Goal: Transaction & Acquisition: Download file/media

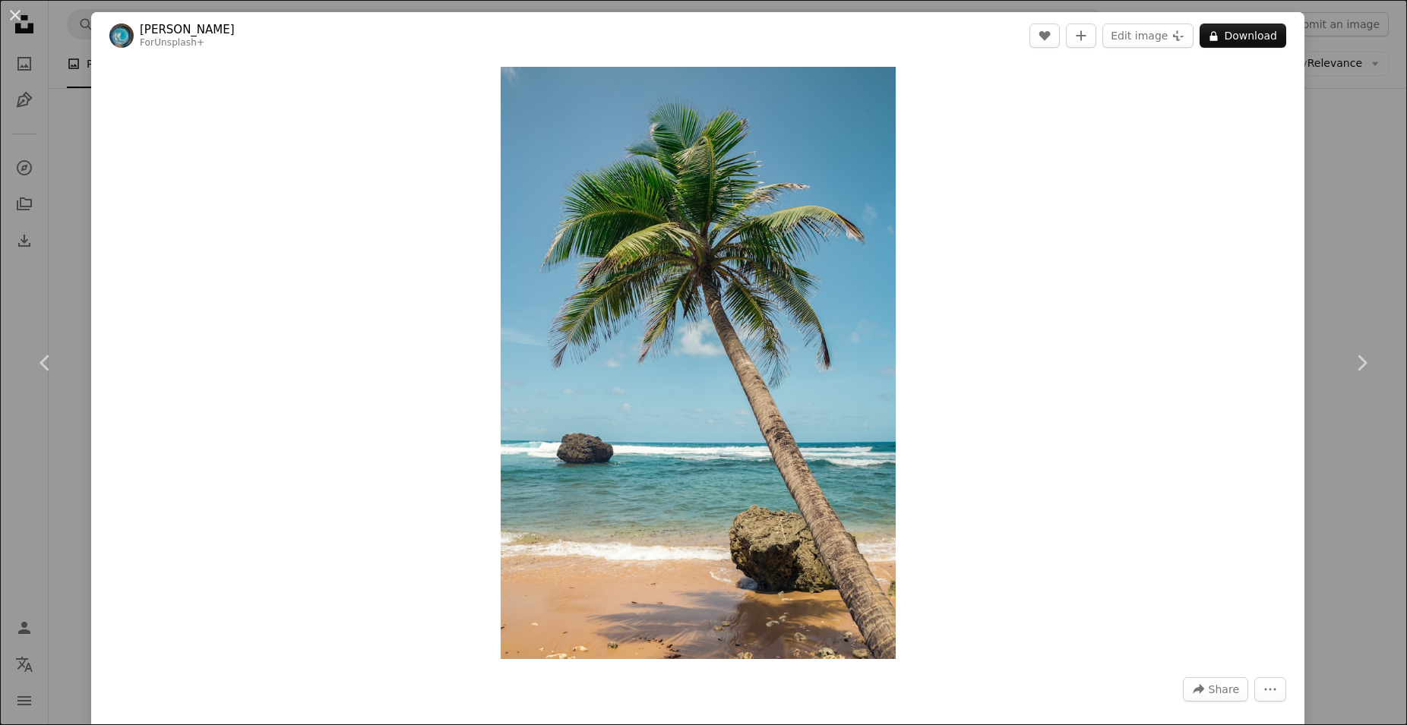
scroll to position [20807, 0]
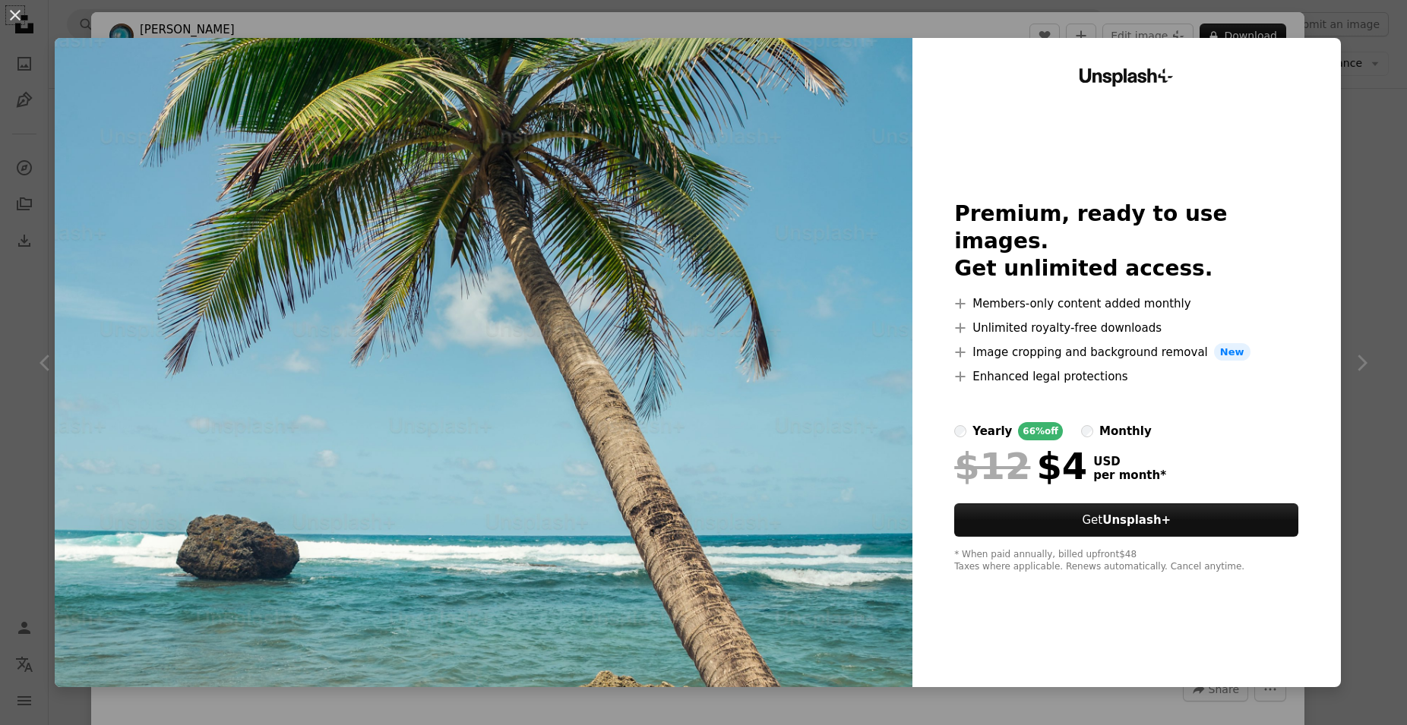
click at [1363, 65] on div "An X shape Unsplash+ Premium, ready to use images. Get unlimited access. A plus…" at bounding box center [703, 362] width 1407 height 725
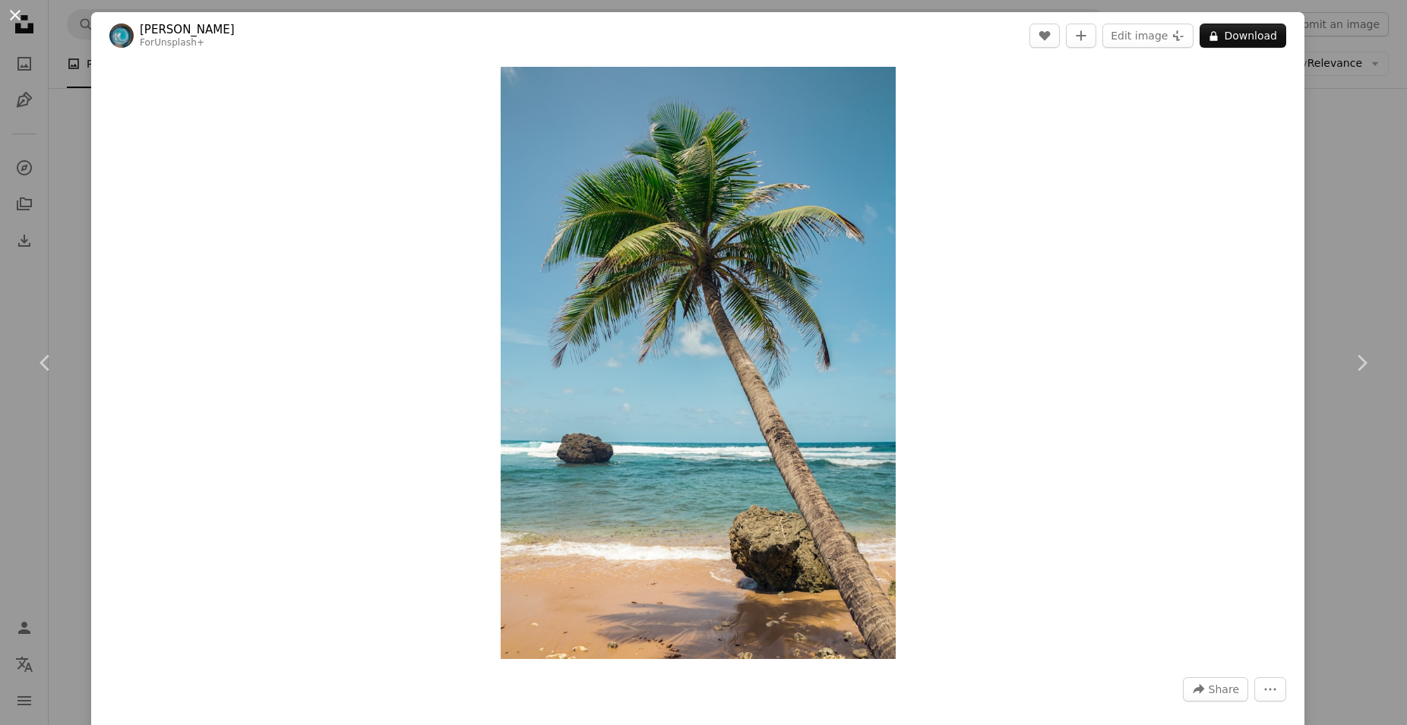
click at [17, 17] on button "An X shape" at bounding box center [15, 15] width 18 height 18
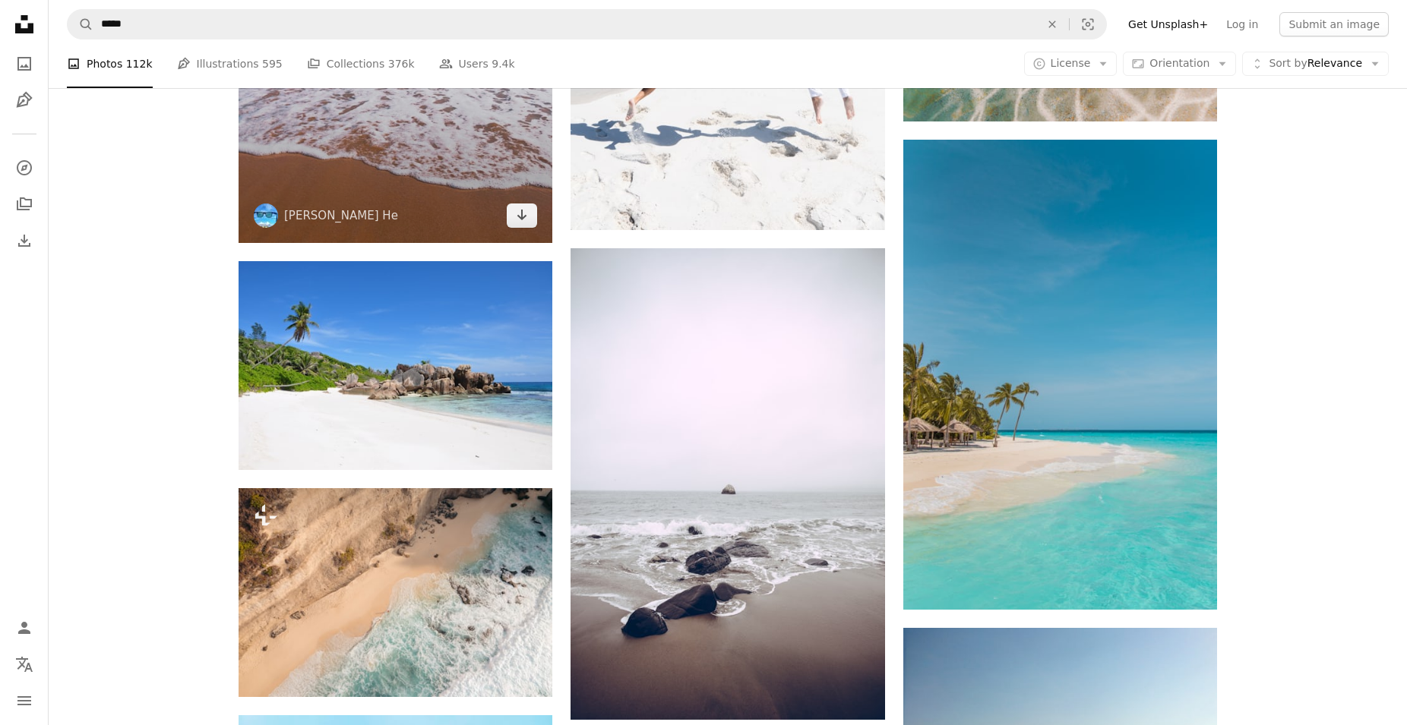
scroll to position [30723, 0]
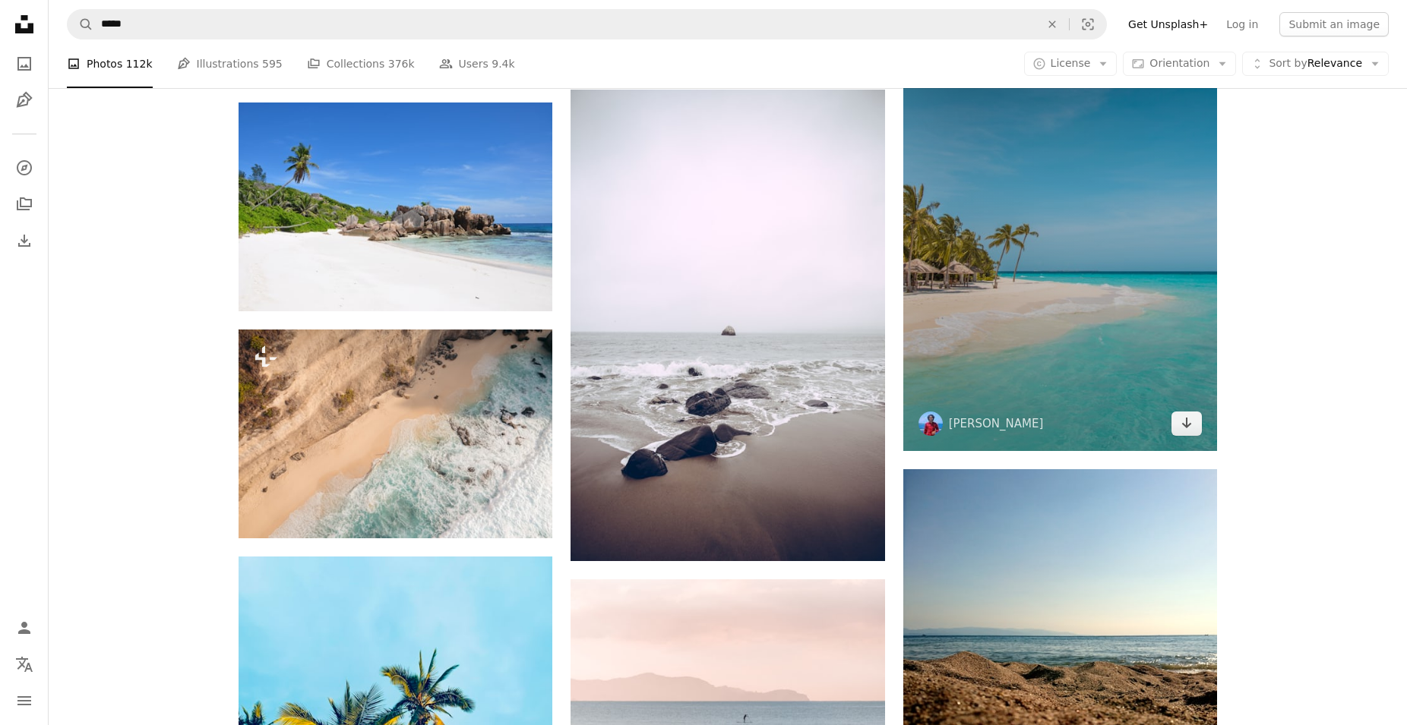
click at [1123, 289] on img at bounding box center [1060, 216] width 314 height 470
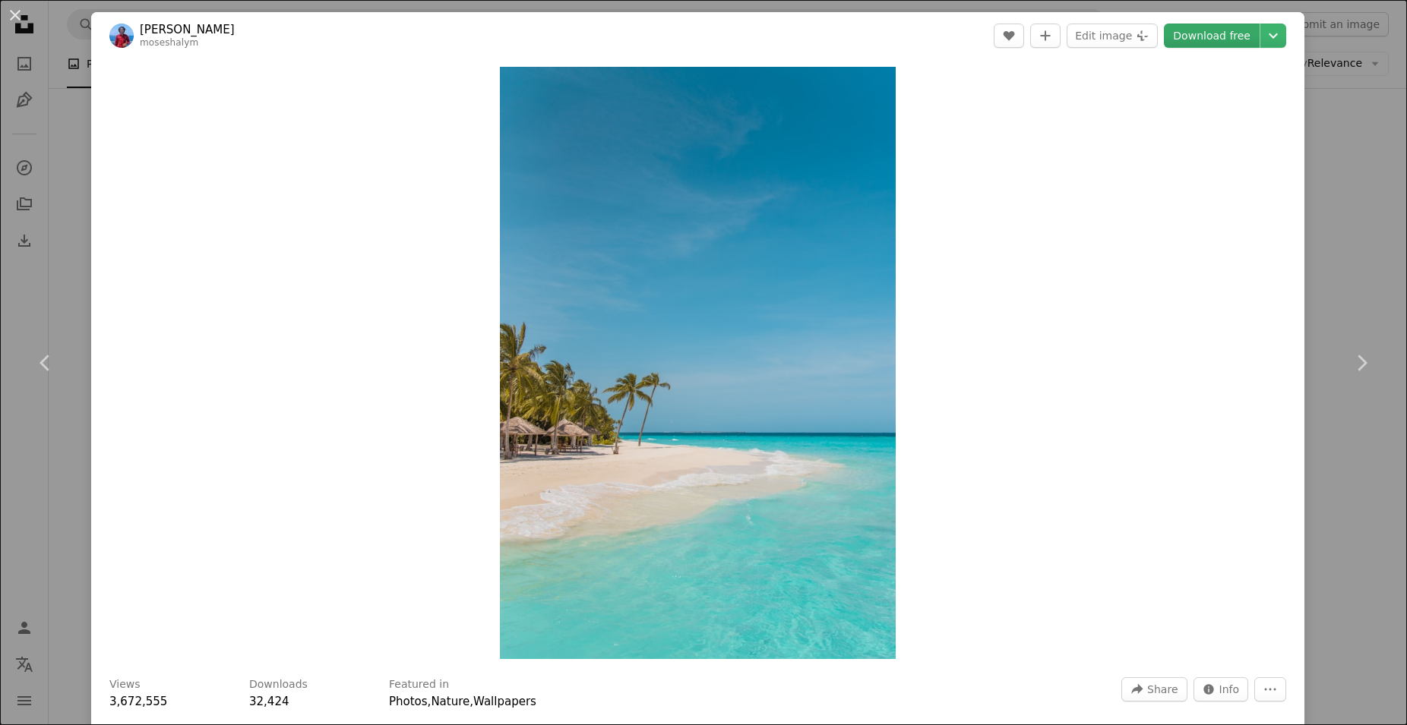
click at [1202, 41] on link "Download free" at bounding box center [1212, 36] width 96 height 24
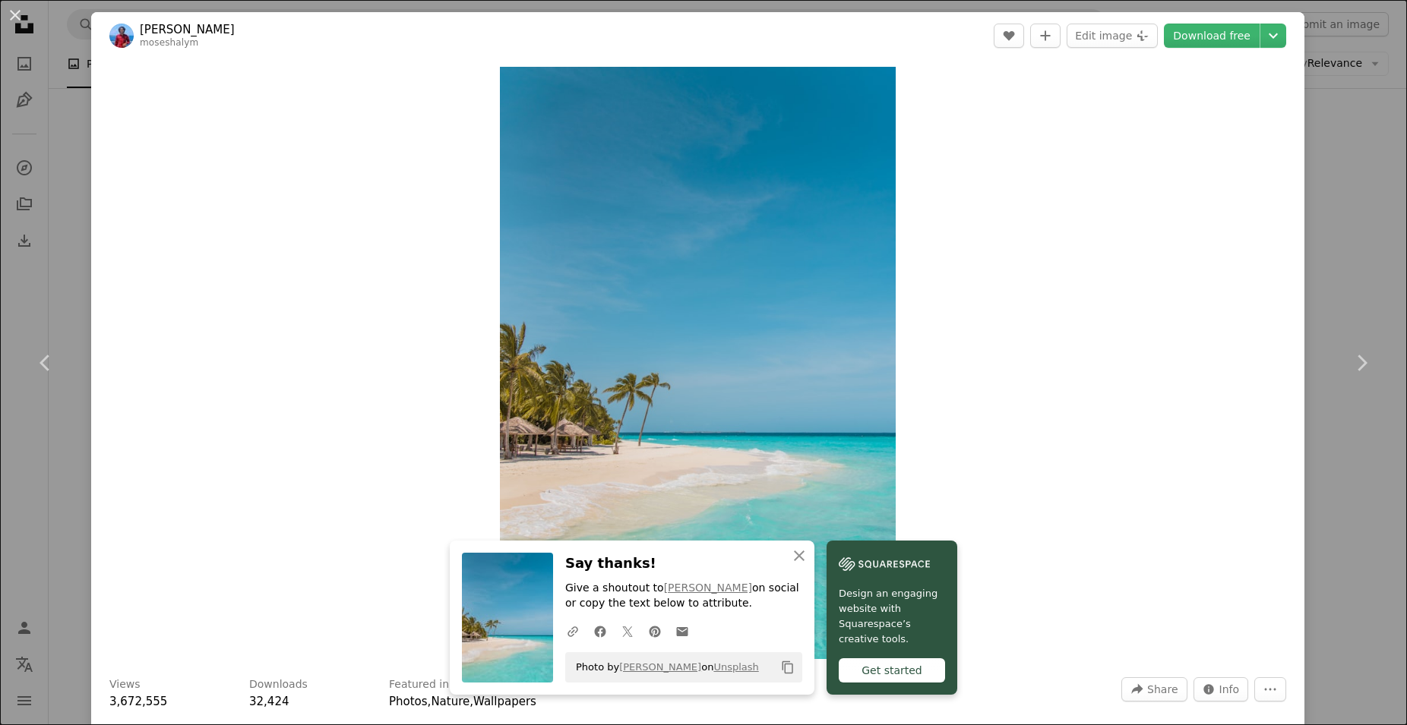
scroll to position [76, 0]
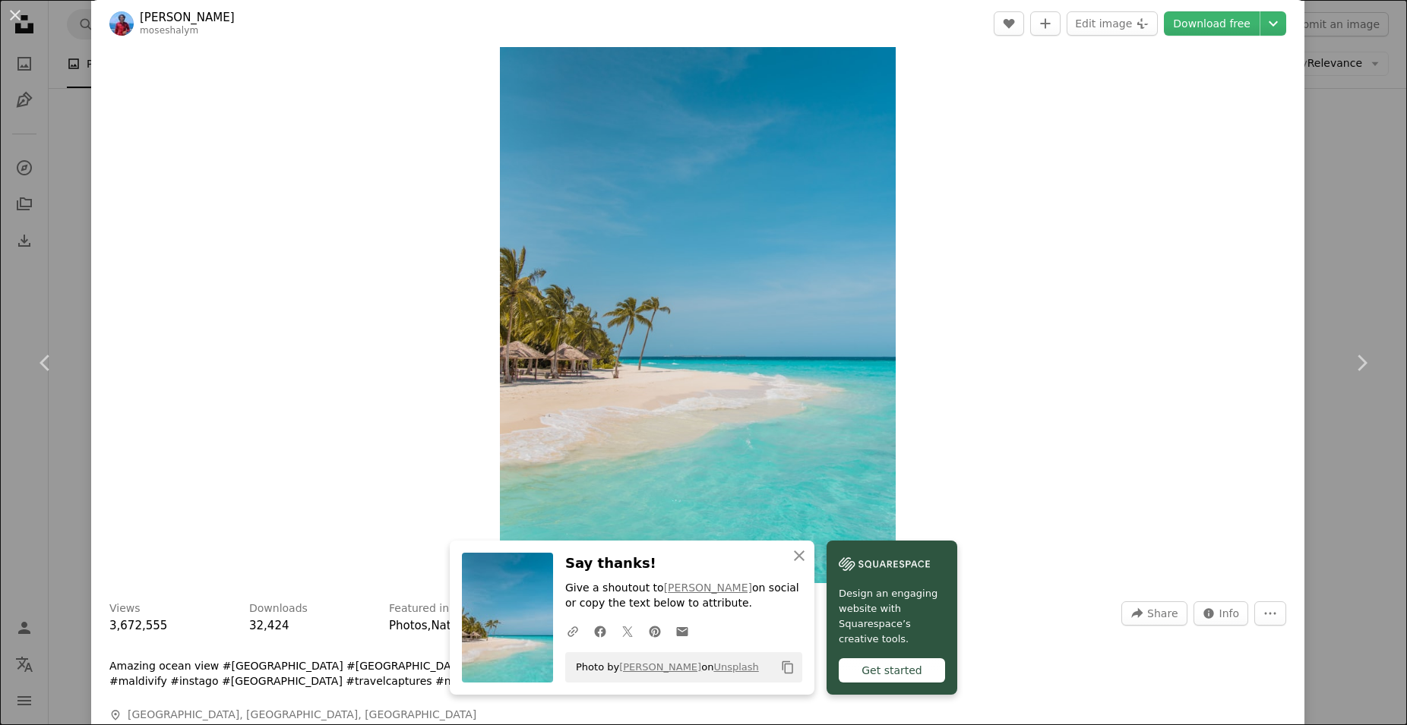
click at [1322, 103] on div "An X shape Chevron left Chevron right An X shape Close Say thanks! Give a shout…" at bounding box center [703, 362] width 1407 height 725
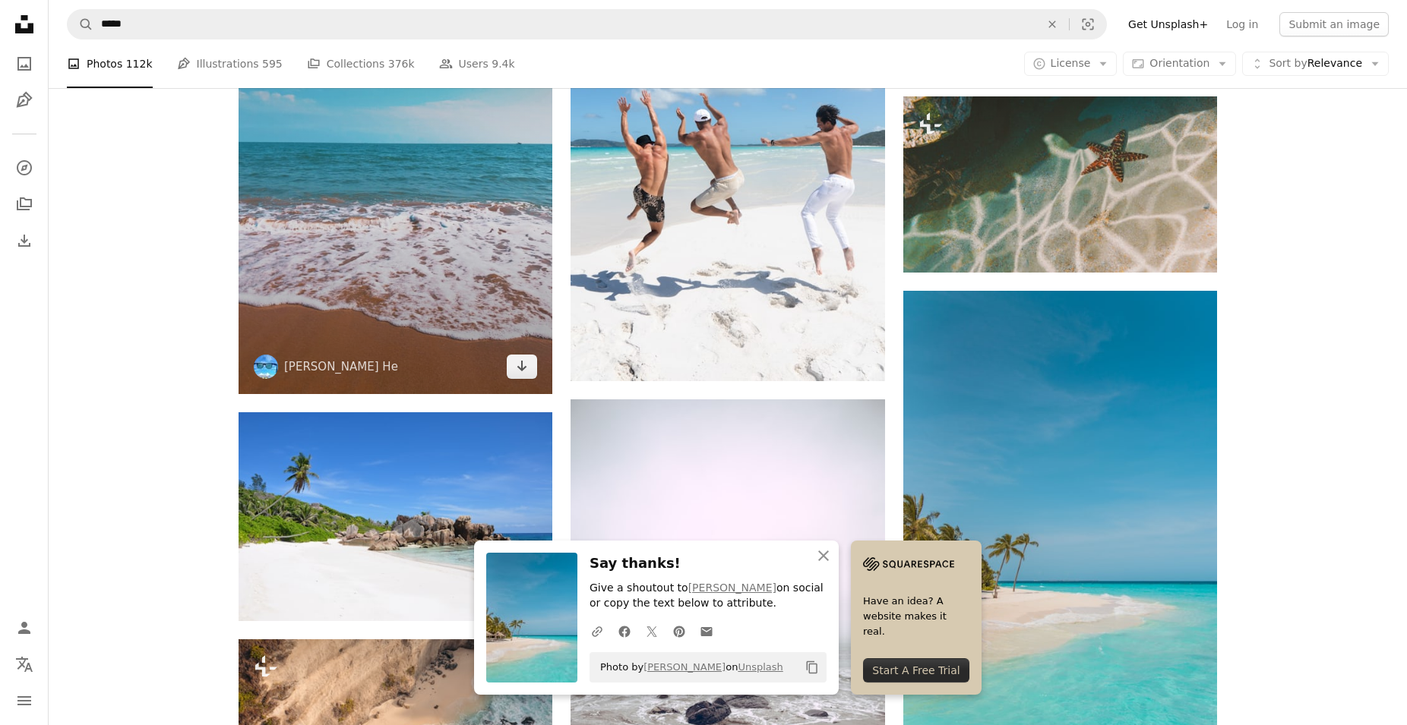
scroll to position [30362, 0]
